Goal: Task Accomplishment & Management: Use online tool/utility

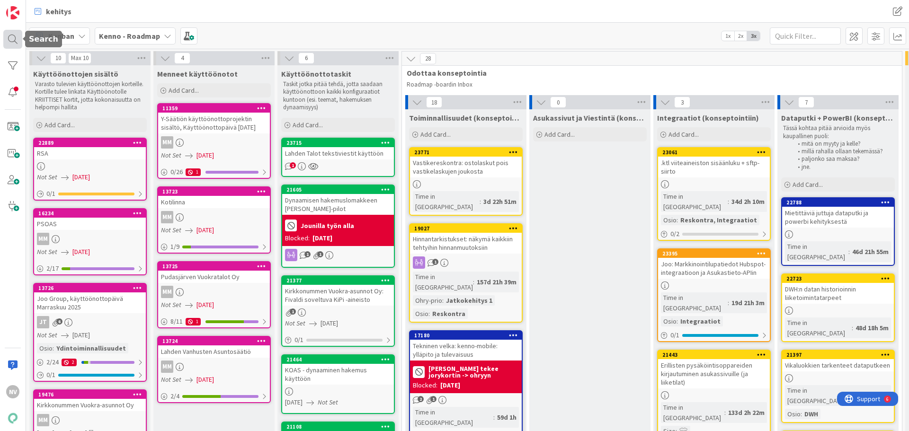
click at [14, 36] on div at bounding box center [12, 39] width 19 height 19
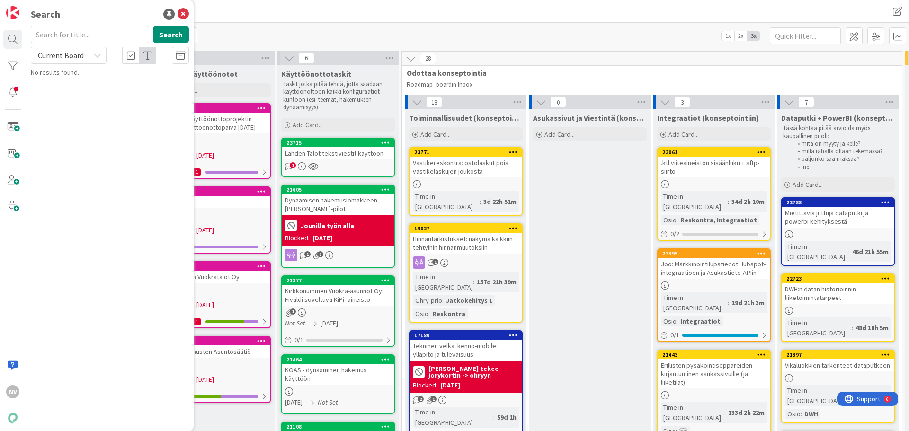
click at [107, 35] on input "text" at bounding box center [90, 34] width 118 height 17
click at [90, 53] on div "Current Board" at bounding box center [69, 55] width 76 height 17
click at [94, 98] on span "All Boards" at bounding box center [85, 95] width 98 height 14
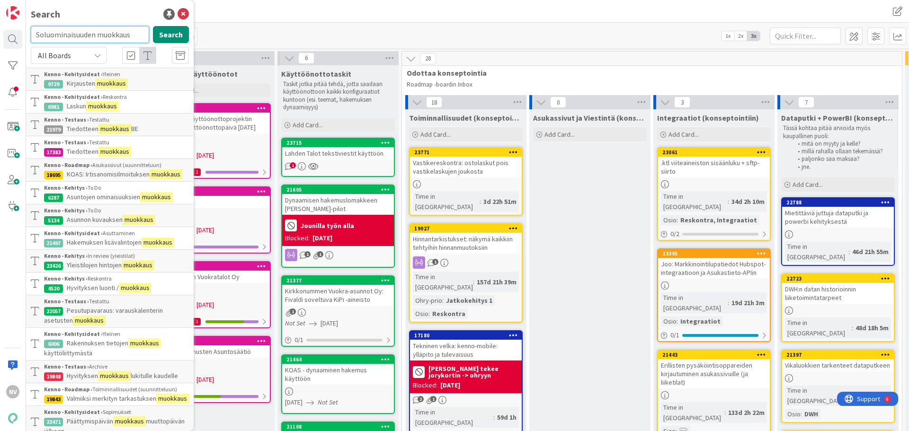
drag, startPoint x: 134, startPoint y: 34, endPoint x: 22, endPoint y: 29, distance: 111.8
click at [22, 29] on div "NV Search Soluominaisuuden muokkaus Search All Boards Current Board All Boards …" at bounding box center [13, 215] width 26 height 431
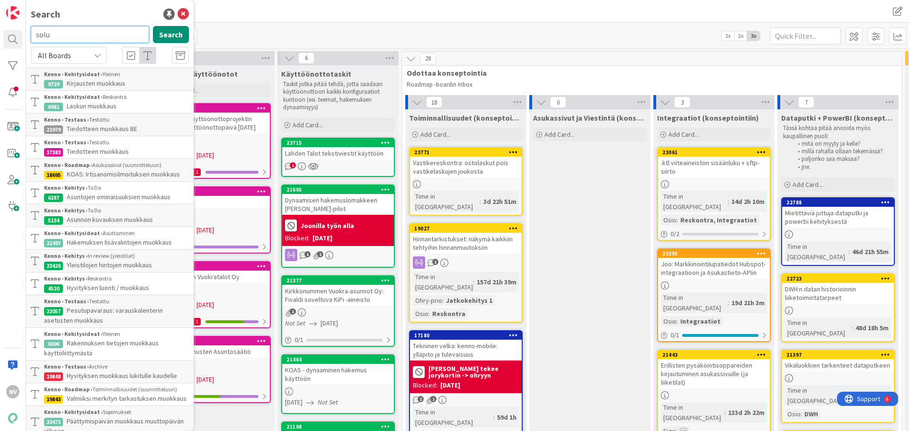
type input "solu"
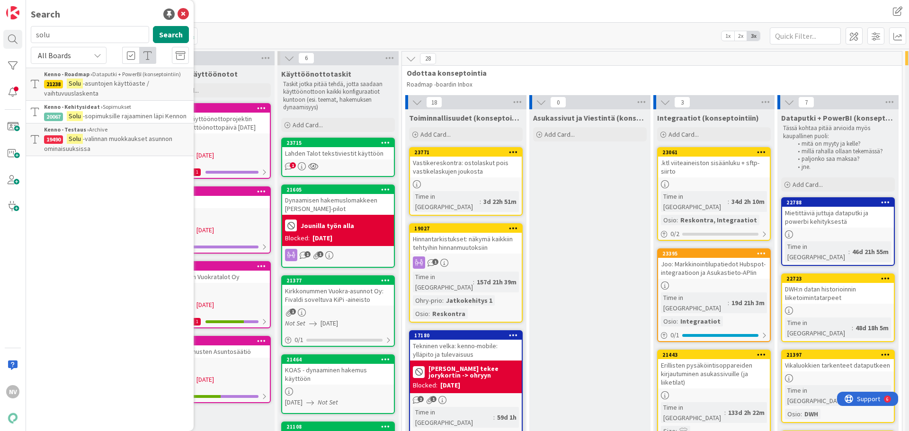
click at [127, 143] on p "Solu -valinnan muokkaukset asunnon ominaisuuksissa" at bounding box center [116, 144] width 145 height 20
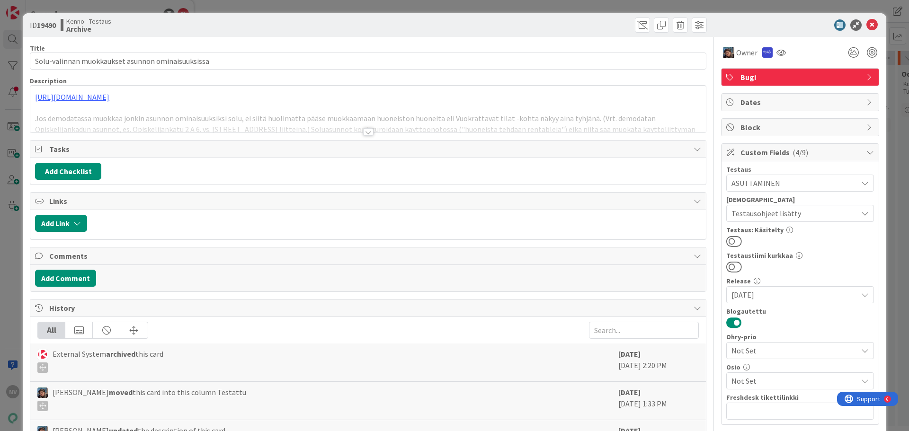
click at [364, 133] on div at bounding box center [368, 132] width 10 height 8
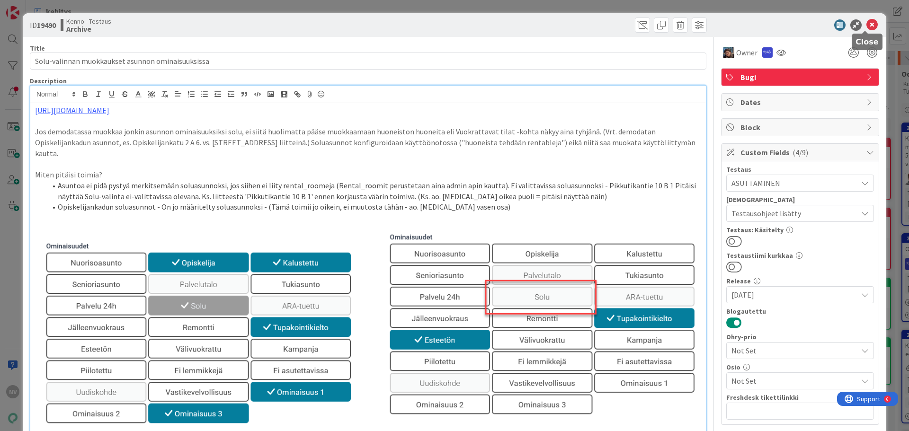
click at [726, 21] on icon at bounding box center [871, 24] width 11 height 11
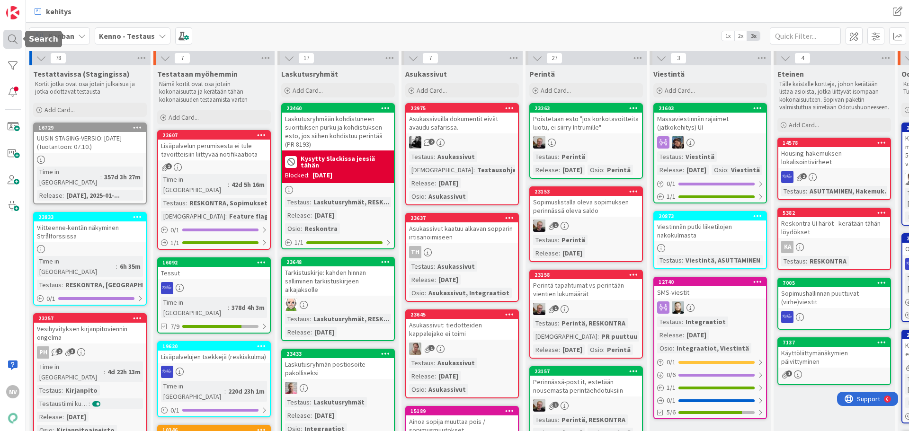
click at [15, 40] on div at bounding box center [12, 39] width 19 height 19
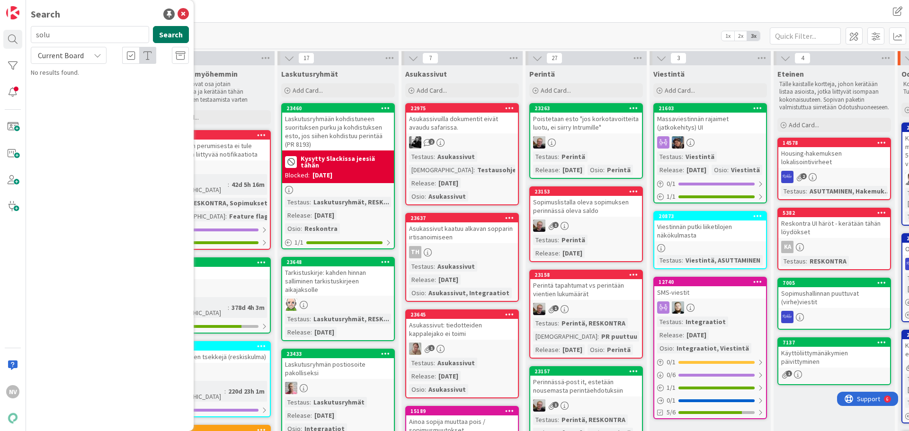
click at [173, 35] on button "Search" at bounding box center [171, 34] width 36 height 17
click at [129, 84] on span "-valinnan muokkaukset asunnon ominaisuuksissa" at bounding box center [108, 88] width 128 height 18
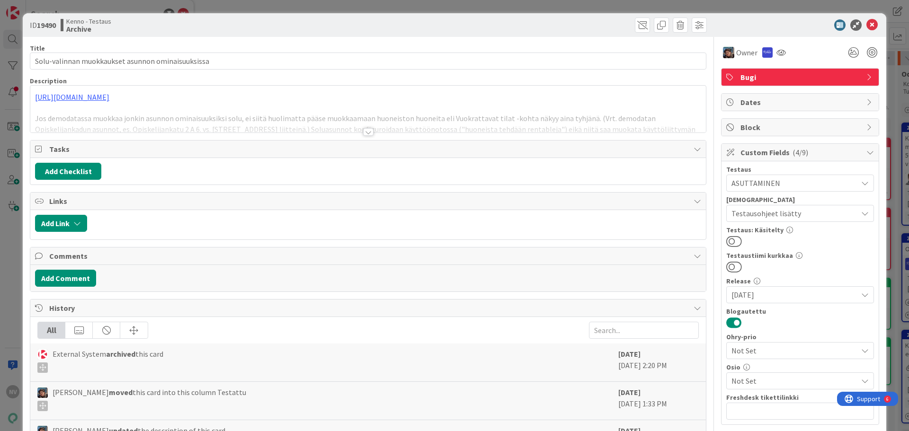
click at [363, 131] on div at bounding box center [368, 132] width 10 height 8
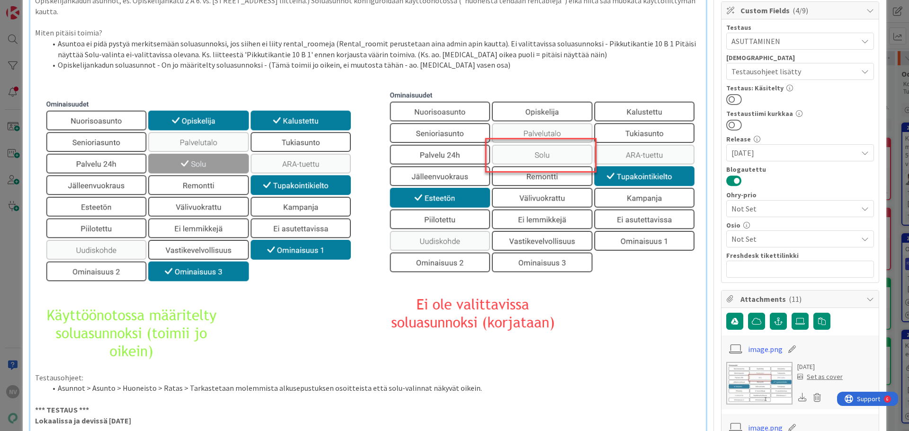
scroll to position [237, 0]
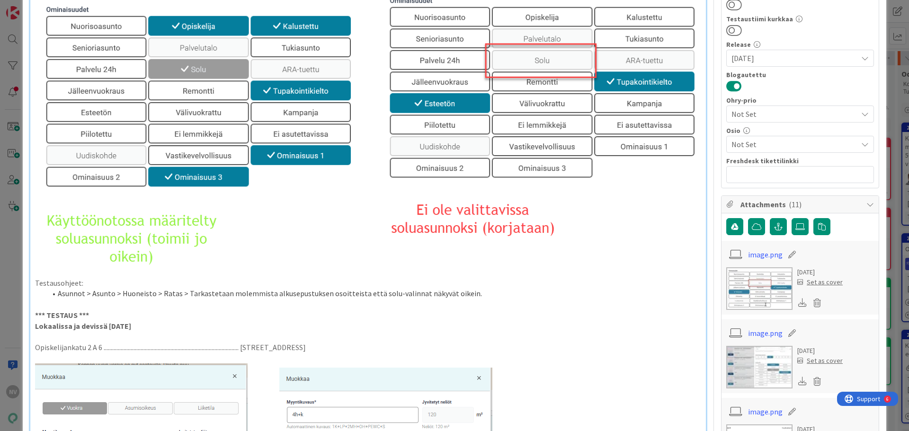
drag, startPoint x: 487, startPoint y: 209, endPoint x: 540, endPoint y: 223, distance: 54.4
click at [540, 223] on img at bounding box center [368, 132] width 666 height 291
click at [566, 321] on p "Lokaalissa ja devissä [DATE]" at bounding box center [368, 326] width 666 height 11
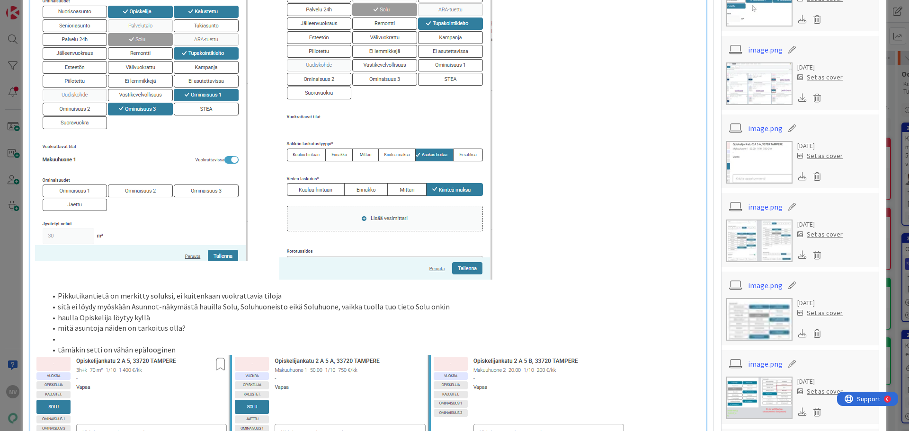
scroll to position [805, 0]
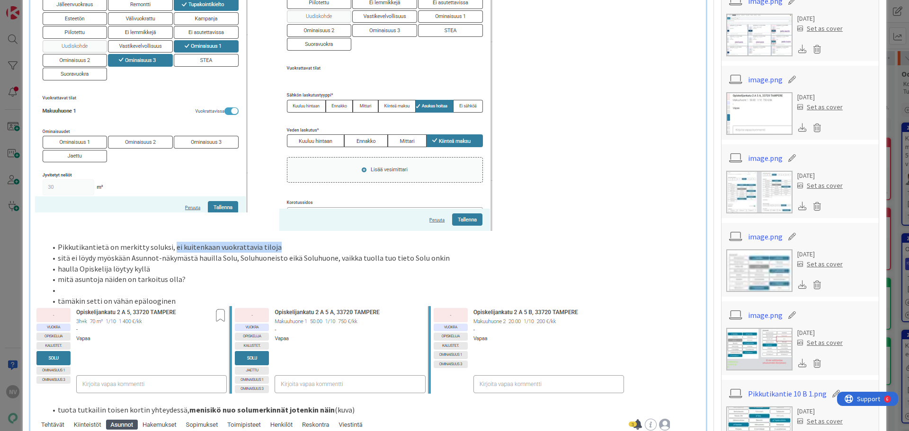
drag, startPoint x: 177, startPoint y: 240, endPoint x: 284, endPoint y: 241, distance: 107.4
click at [284, 242] on li "Pikkutikantietä on merkitty soluksi, ei kuitenkaan vuokrattavia tiloja" at bounding box center [373, 247] width 655 height 11
click at [228, 274] on li "mitä asuntoja näiden on tarkoitus olla?" at bounding box center [373, 279] width 655 height 11
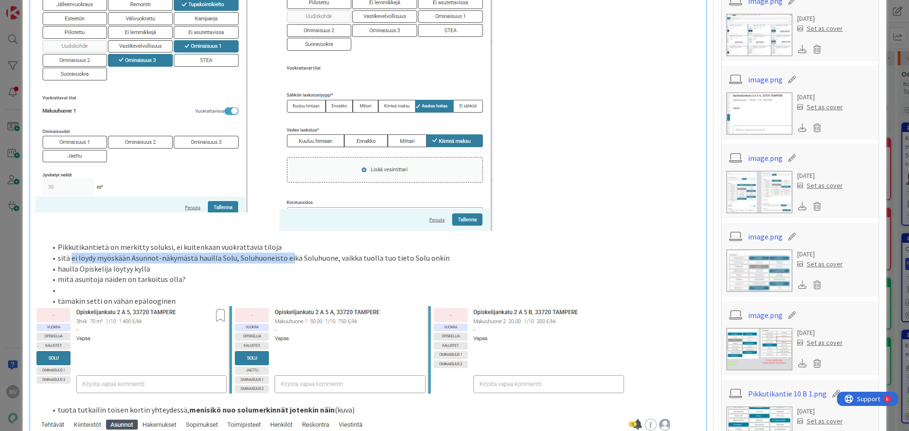
drag, startPoint x: 79, startPoint y: 253, endPoint x: 289, endPoint y: 260, distance: 210.2
click at [289, 260] on li "sitä ei löydy myöskään Asunnot-näkymästä hauilla Solu, Soluhuoneisto eikä Soluh…" at bounding box center [373, 258] width 655 height 11
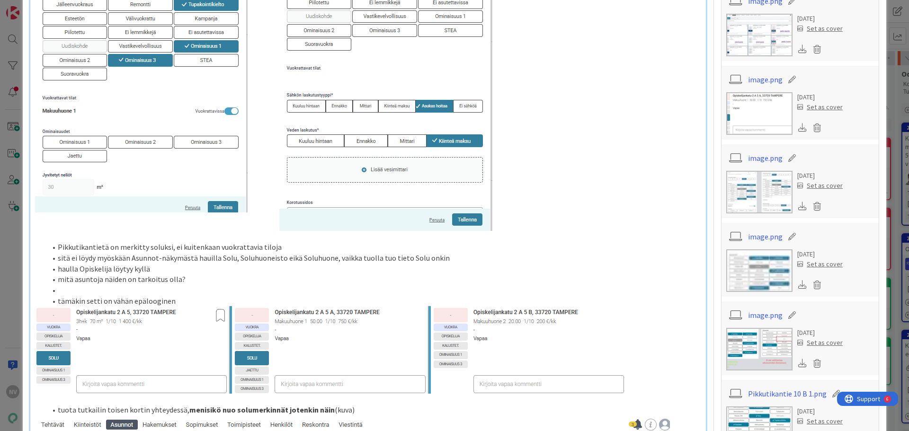
click at [267, 277] on li "mitä asuntoja näiden on tarkoitus olla?" at bounding box center [373, 279] width 655 height 11
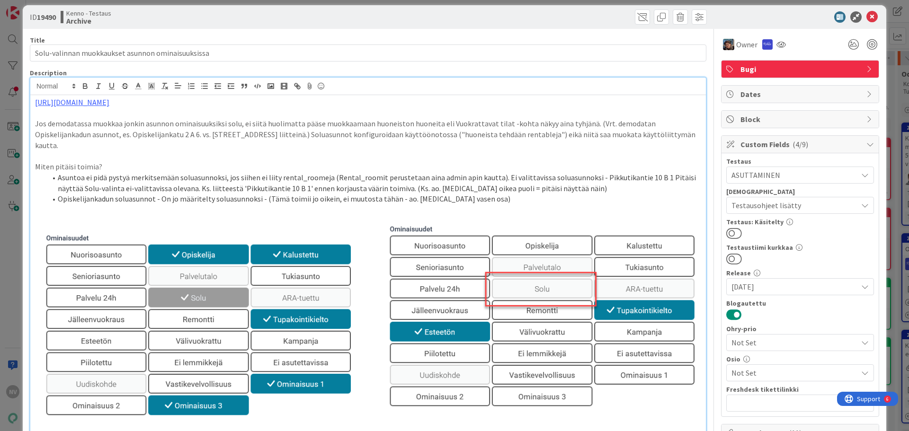
scroll to position [0, 0]
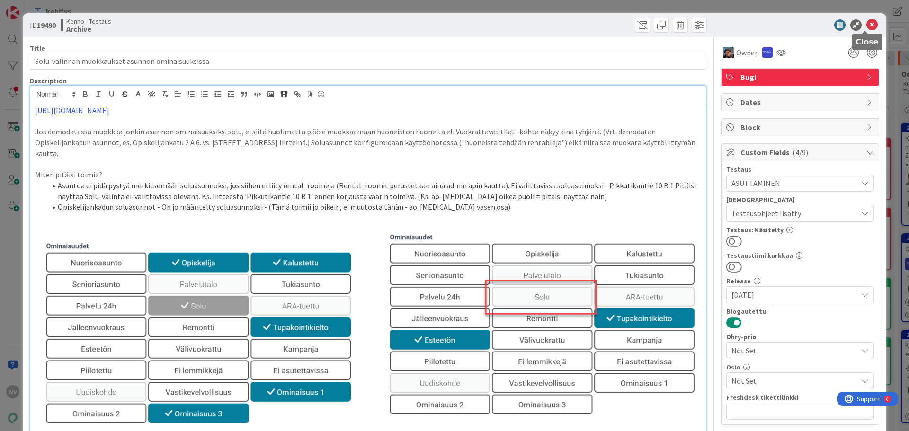
drag, startPoint x: 867, startPoint y: 24, endPoint x: 738, endPoint y: 388, distance: 386.2
click at [726, 25] on icon at bounding box center [871, 24] width 11 height 11
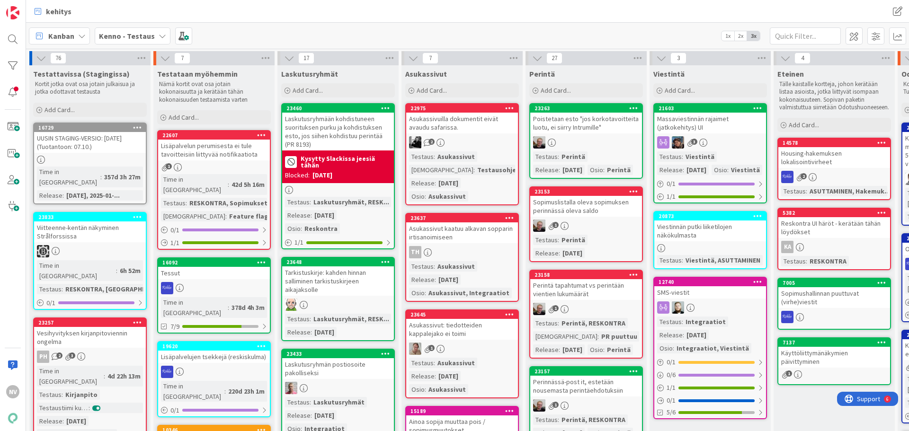
click at [159, 36] on icon at bounding box center [163, 36] width 8 height 8
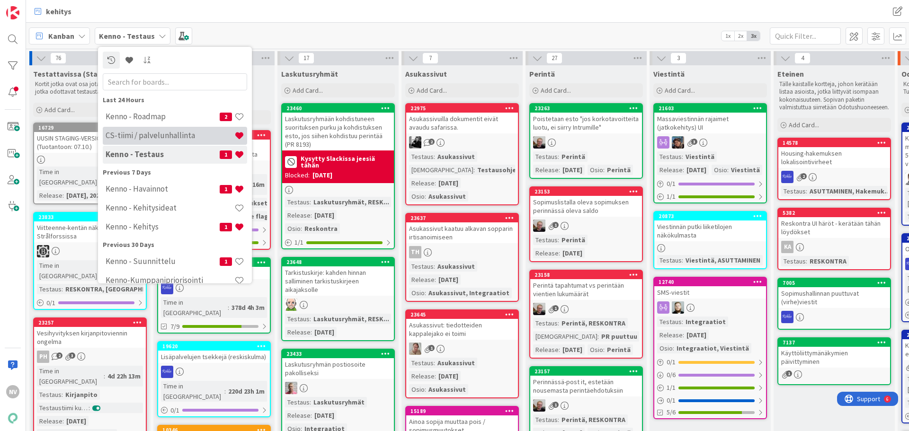
click at [169, 133] on h4 "CS-tiimi / palvelunhallinta" at bounding box center [170, 135] width 129 height 9
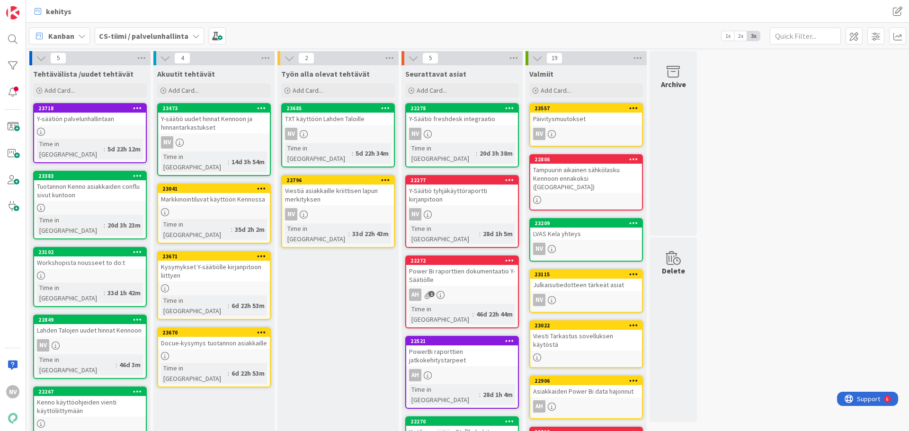
click at [246, 193] on div "Markkinointiluvat käyttöön Kennossa" at bounding box center [214, 199] width 112 height 12
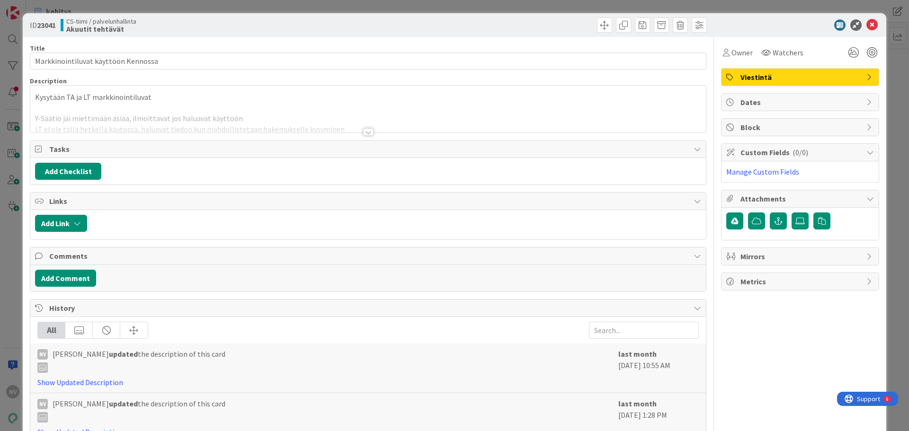
click at [365, 133] on div at bounding box center [368, 132] width 10 height 8
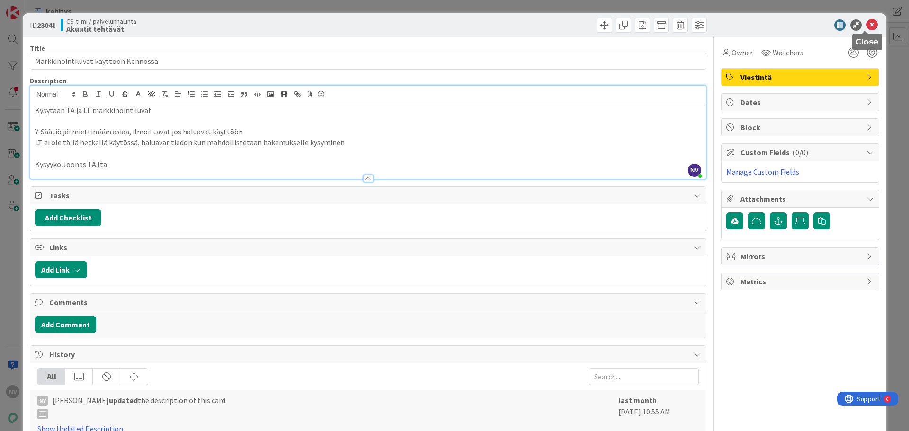
click at [726, 24] on icon at bounding box center [871, 24] width 11 height 11
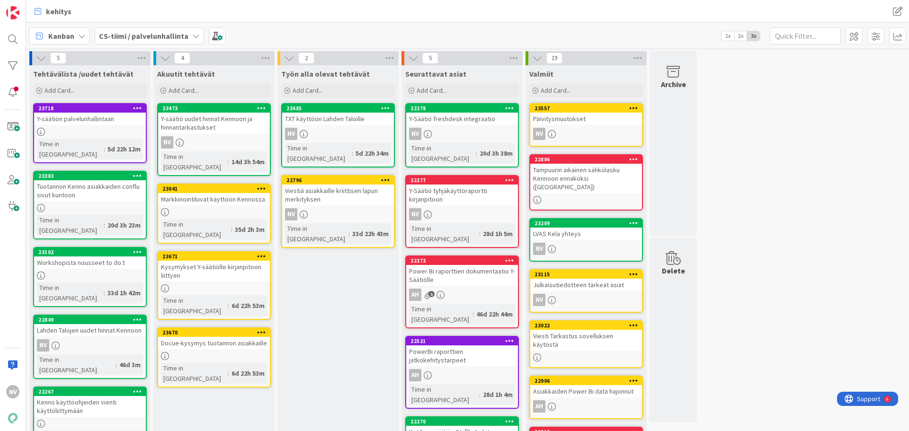
click at [228, 193] on div "Markkinointiluvat käyttöön Kennossa" at bounding box center [214, 199] width 112 height 12
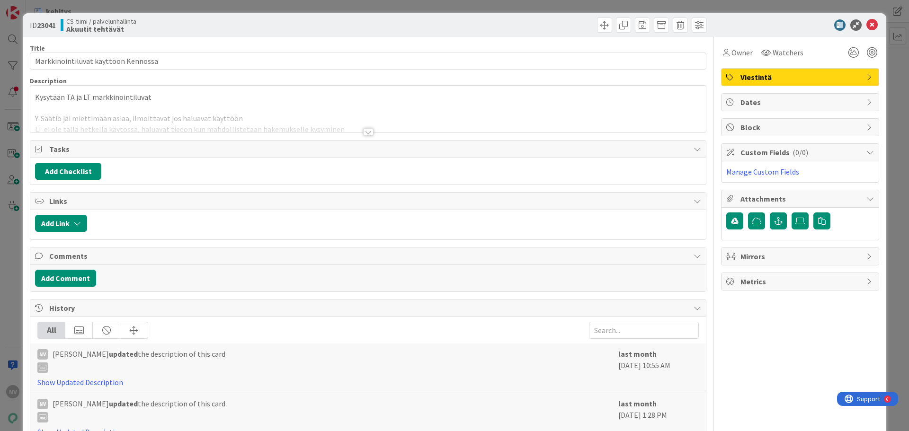
click at [367, 133] on div at bounding box center [368, 132] width 10 height 8
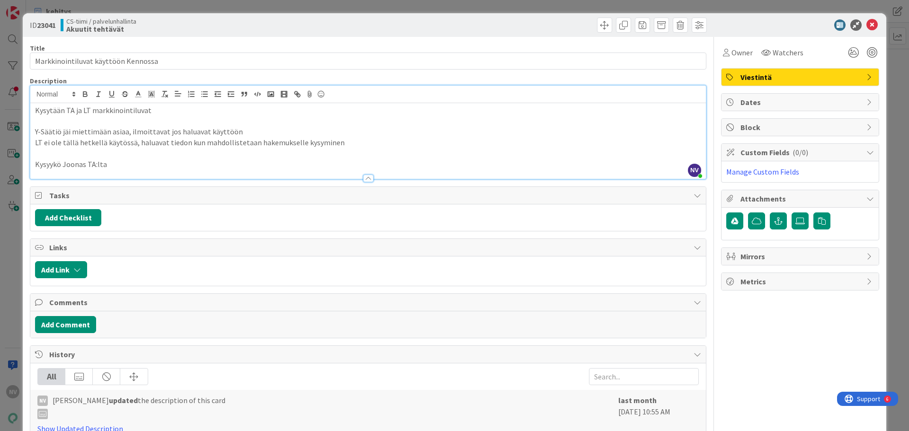
click at [174, 166] on p "Kysyykö Joonas TA:lta" at bounding box center [368, 164] width 666 height 11
click at [726, 23] on icon at bounding box center [871, 24] width 11 height 11
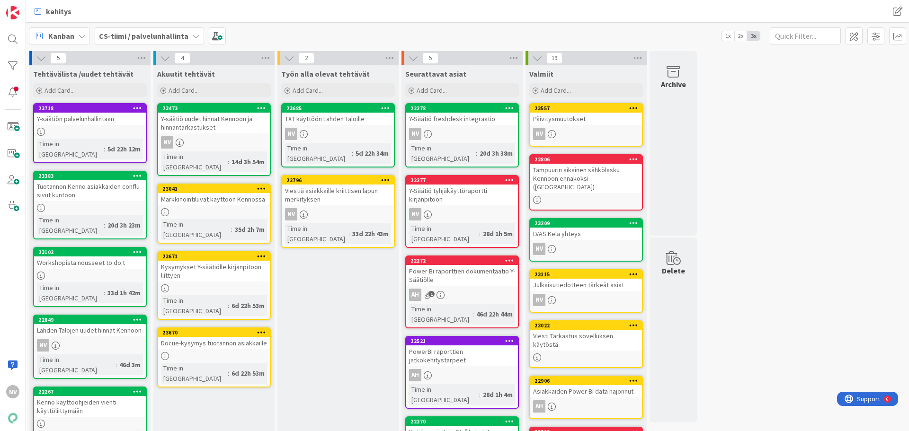
click at [264, 185] on icon at bounding box center [261, 188] width 9 height 7
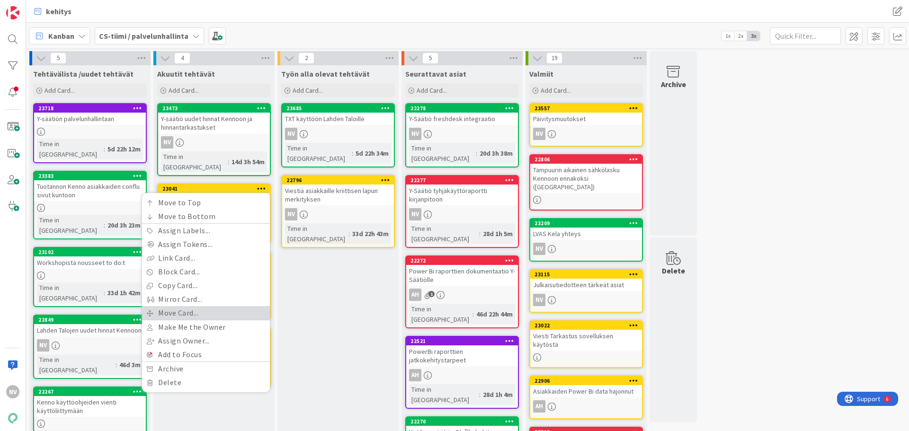
click at [209, 306] on link "Move Card..." at bounding box center [206, 313] width 128 height 14
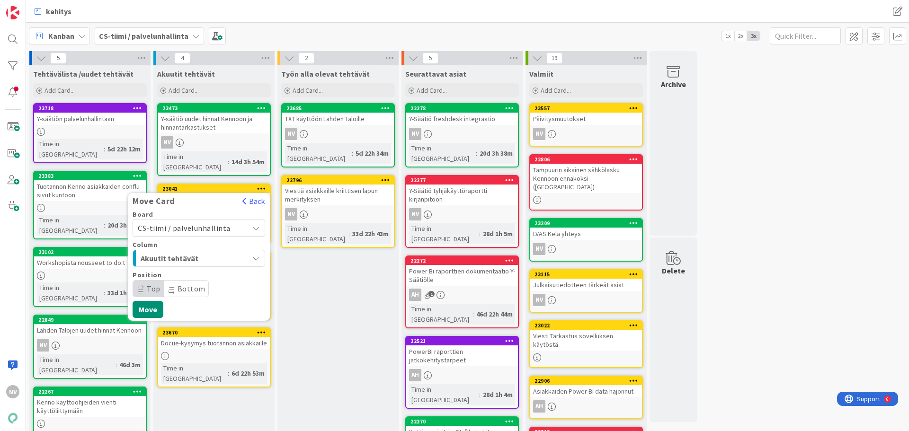
click at [204, 252] on span "Akuutit tehtävät" at bounding box center [176, 258] width 71 height 12
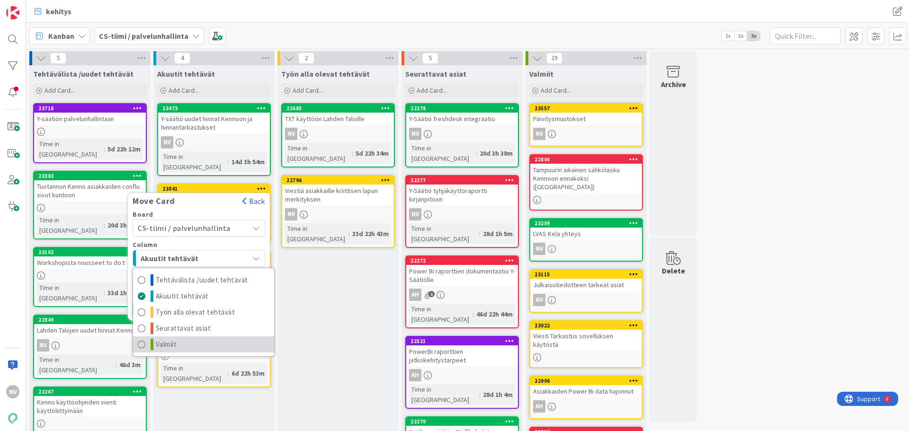
click at [193, 336] on link "Valmiit" at bounding box center [203, 344] width 141 height 16
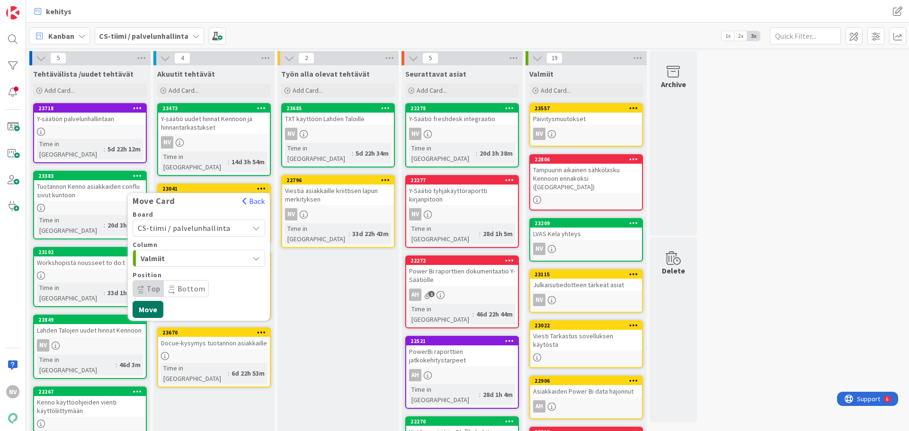
click at [156, 301] on button "Move" at bounding box center [148, 309] width 31 height 17
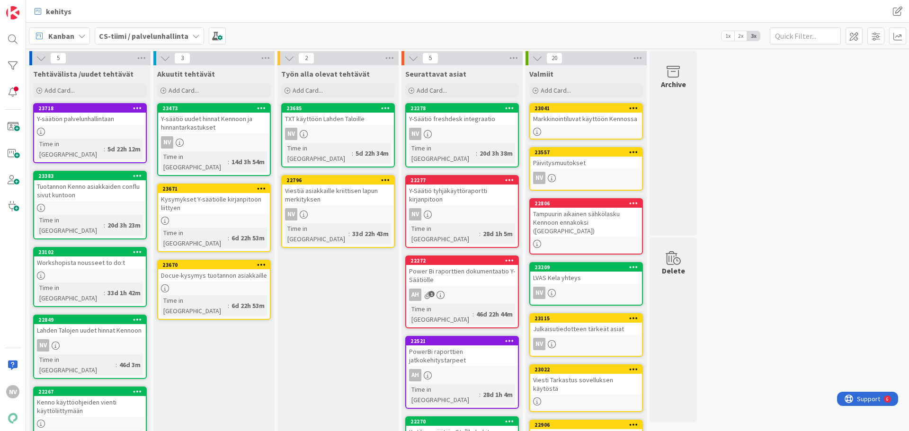
click at [226, 193] on div "Kysymykset Y-säätiölle kirjanpitoon liittyen" at bounding box center [214, 203] width 112 height 21
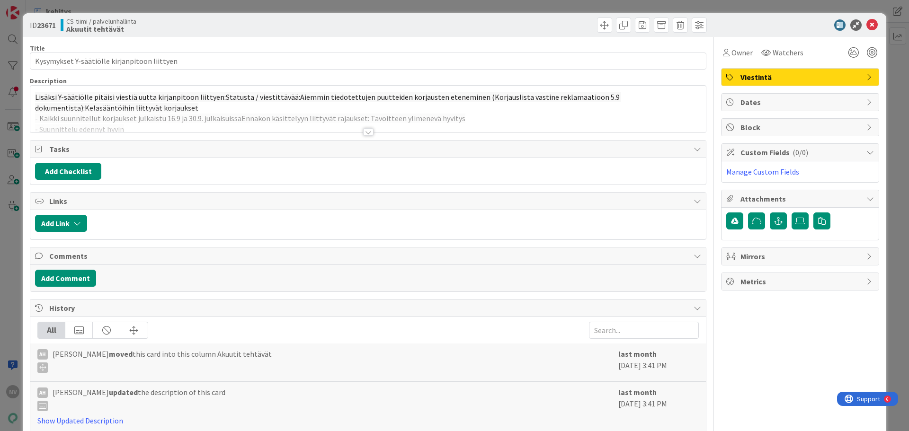
click at [363, 129] on div at bounding box center [368, 132] width 10 height 8
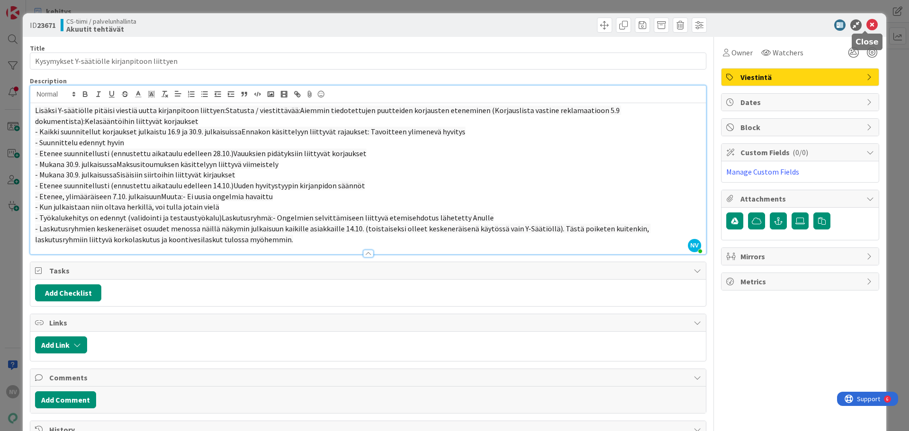
click at [726, 21] on icon at bounding box center [871, 24] width 11 height 11
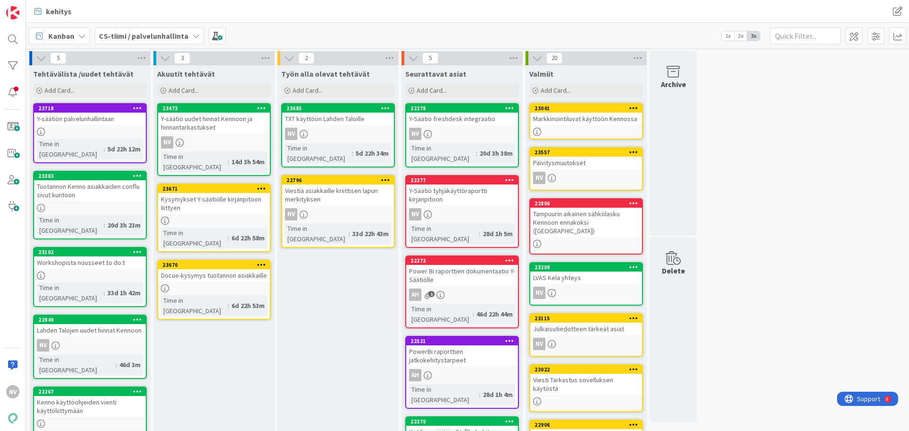
click at [331, 185] on div "Viestiä asiakkaille kriittisen lapun merkityksen" at bounding box center [338, 195] width 112 height 21
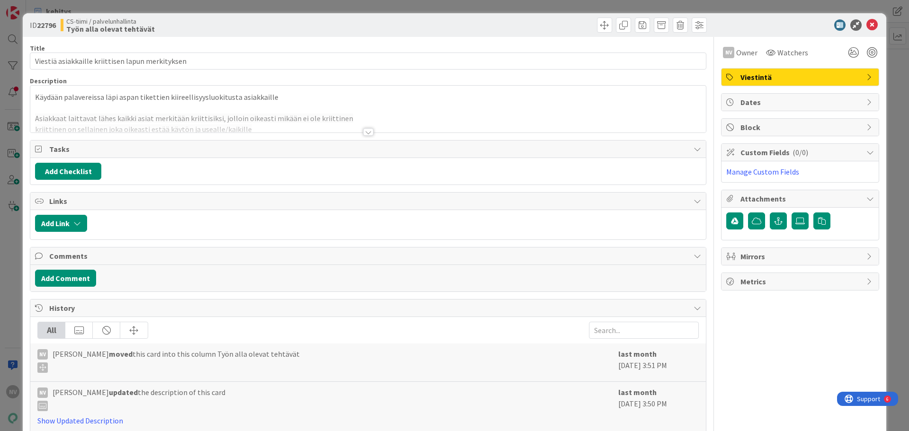
click at [363, 134] on div at bounding box center [368, 132] width 10 height 8
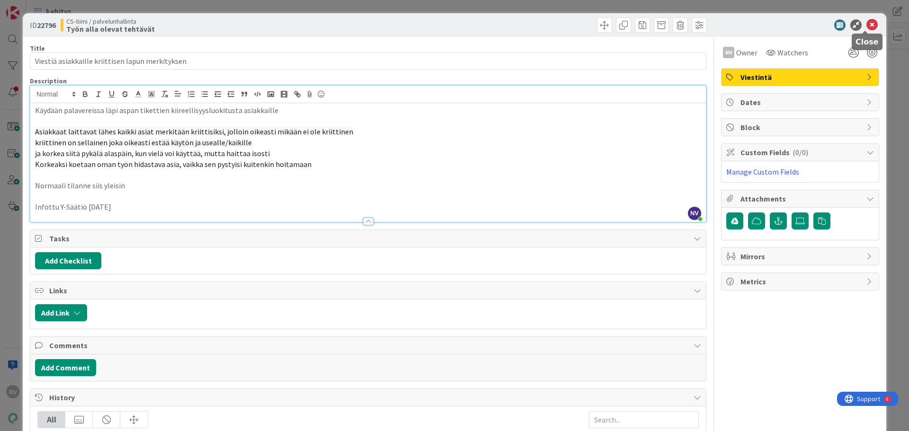
click at [726, 24] on icon at bounding box center [871, 24] width 11 height 11
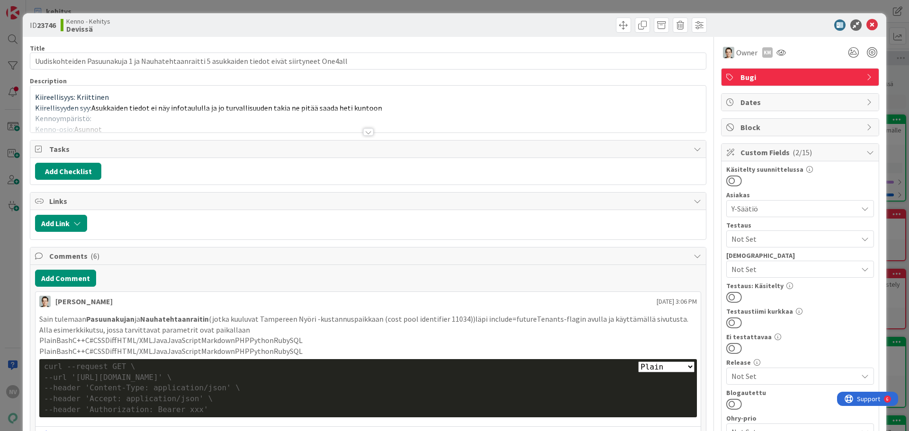
click at [363, 132] on div at bounding box center [368, 132] width 10 height 8
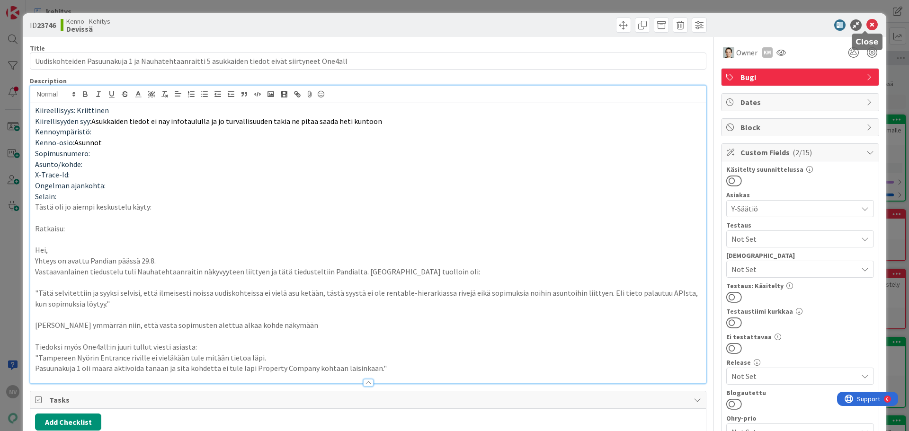
click at [868, 26] on icon at bounding box center [871, 24] width 11 height 11
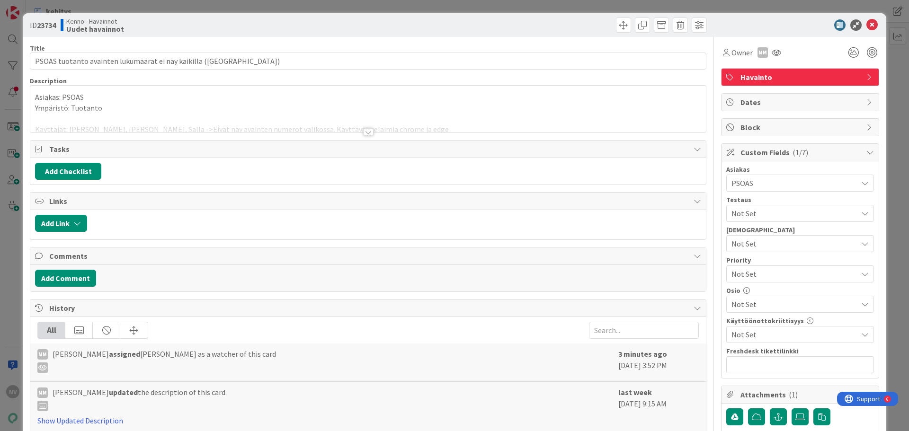
click at [365, 133] on div at bounding box center [368, 132] width 10 height 8
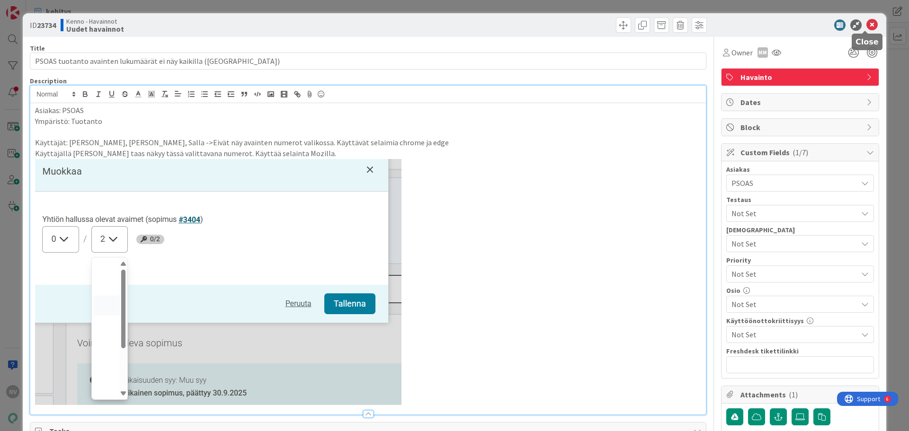
click at [866, 24] on icon at bounding box center [871, 24] width 11 height 11
